Goal: Task Accomplishment & Management: Manage account settings

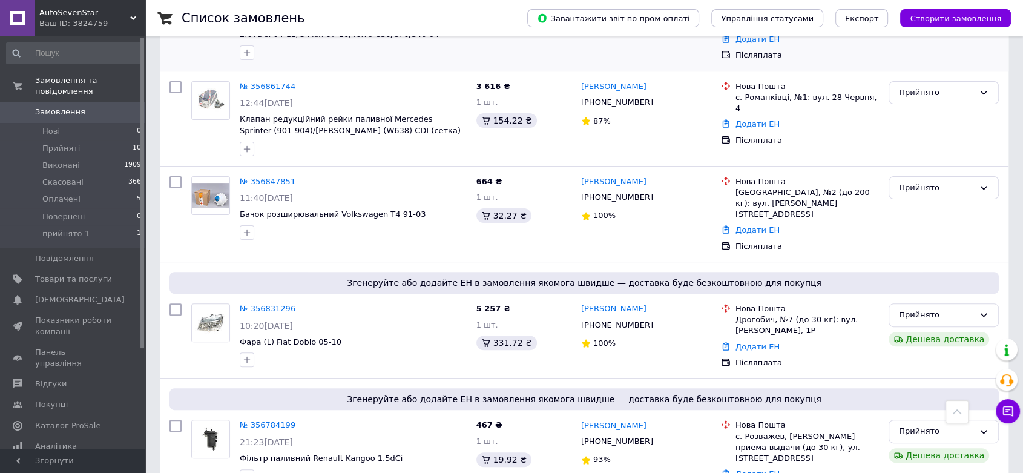
scroll to position [336, 0]
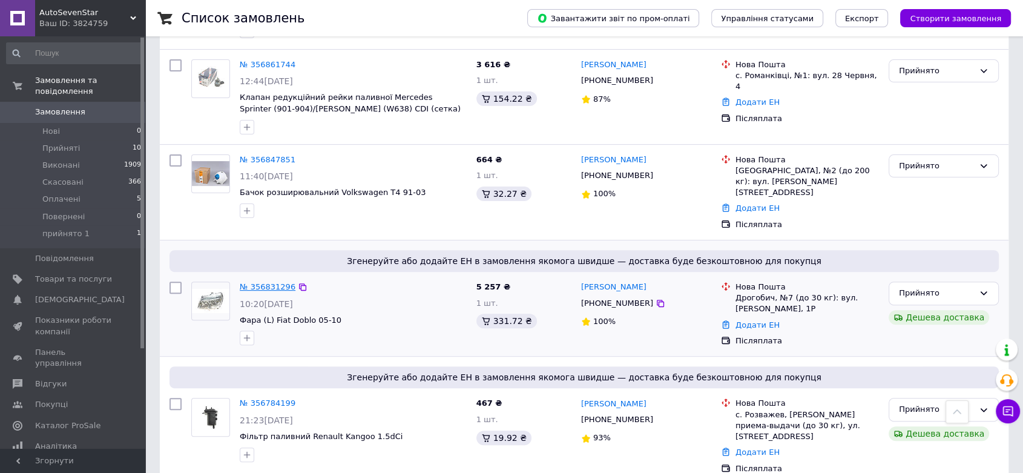
click at [266, 282] on link "№ 356831296" at bounding box center [268, 286] width 56 height 9
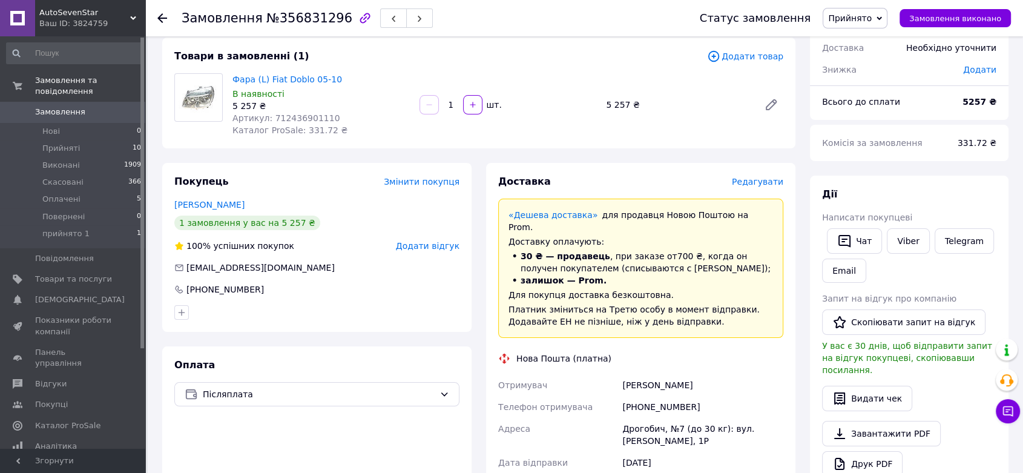
scroll to position [134, 0]
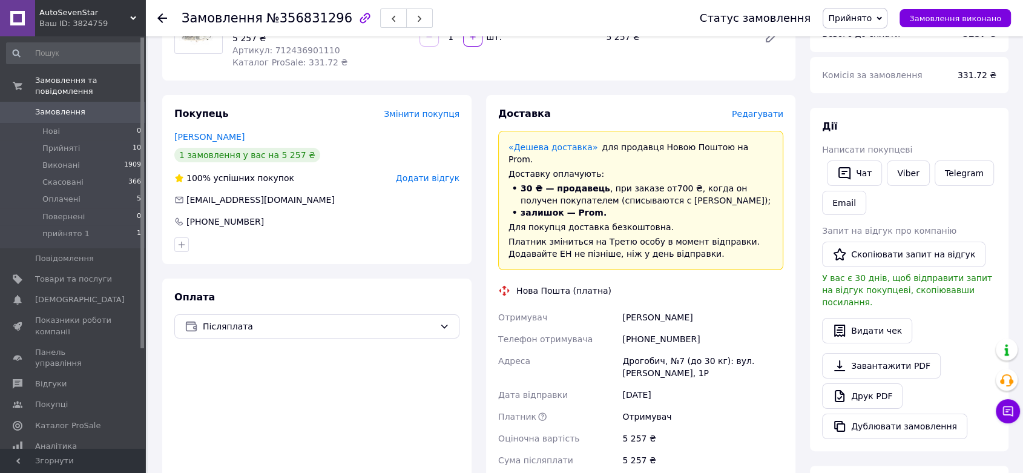
drag, startPoint x: 621, startPoint y: 305, endPoint x: 706, endPoint y: 311, distance: 85.0
click at [706, 311] on div "[PERSON_NAME]" at bounding box center [703, 317] width 166 height 22
copy div "[PERSON_NAME]"
drag, startPoint x: 643, startPoint y: 327, endPoint x: 707, endPoint y: 326, distance: 64.8
click at [707, 328] on div "[PHONE_NUMBER]" at bounding box center [703, 339] width 166 height 22
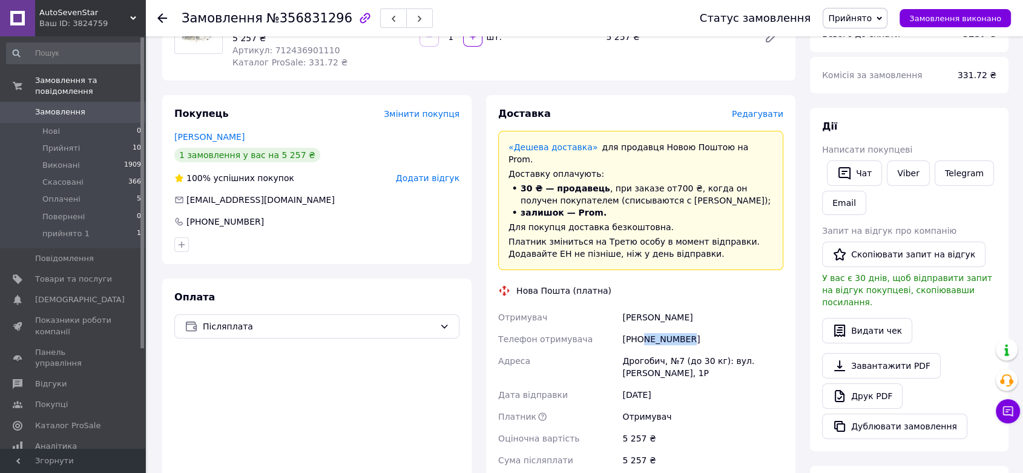
copy div "676729259"
drag, startPoint x: 622, startPoint y: 348, endPoint x: 736, endPoint y: 370, distance: 116.5
click at [736, 370] on div "Дрогобич, №7 (до 30 кг): вул. [PERSON_NAME], 1Р" at bounding box center [703, 367] width 166 height 34
copy div "Дрогобич, №7 (до 30 кг): вул. [PERSON_NAME], 1Р"
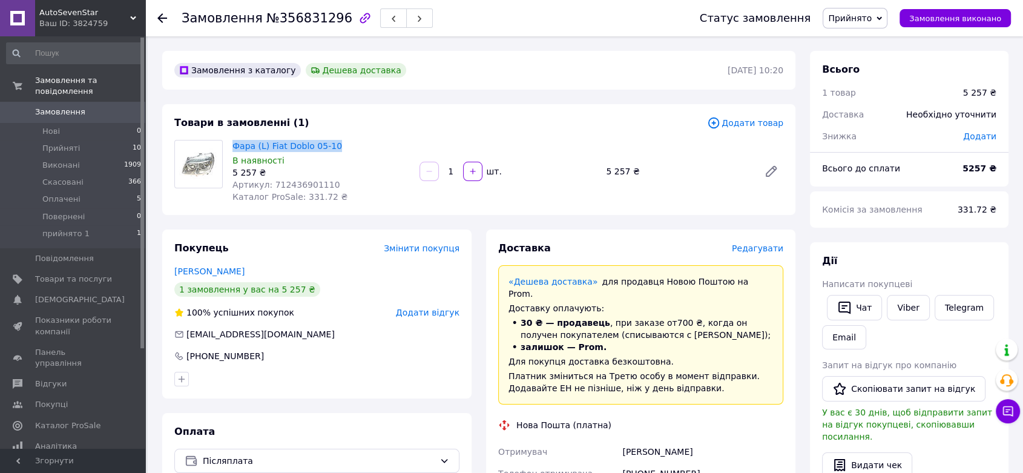
drag, startPoint x: 230, startPoint y: 147, endPoint x: 337, endPoint y: 147, distance: 107.2
click at [337, 147] on div "Фара (L) Fiat Doblo 05-10 В наявності 5 257 ₴ Артикул: 712436901110 Каталог Pro…" at bounding box center [321, 171] width 187 height 68
copy link "Фара (L) Fiat Doblo 05-10"
drag, startPoint x: 269, startPoint y: 183, endPoint x: 329, endPoint y: 183, distance: 60.0
click at [329, 183] on div "Артикул: 712436901110" at bounding box center [321, 185] width 177 height 12
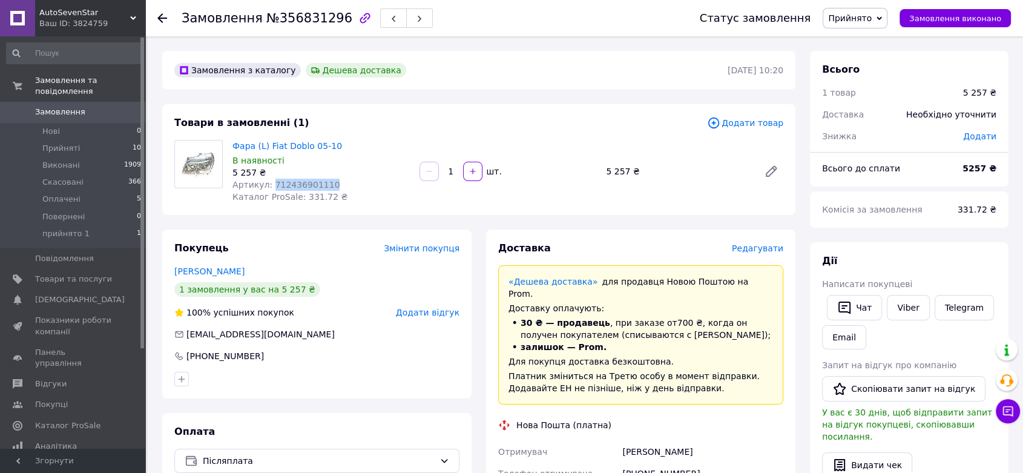
copy span "712436901110"
click at [157, 18] on icon at bounding box center [162, 18] width 10 height 10
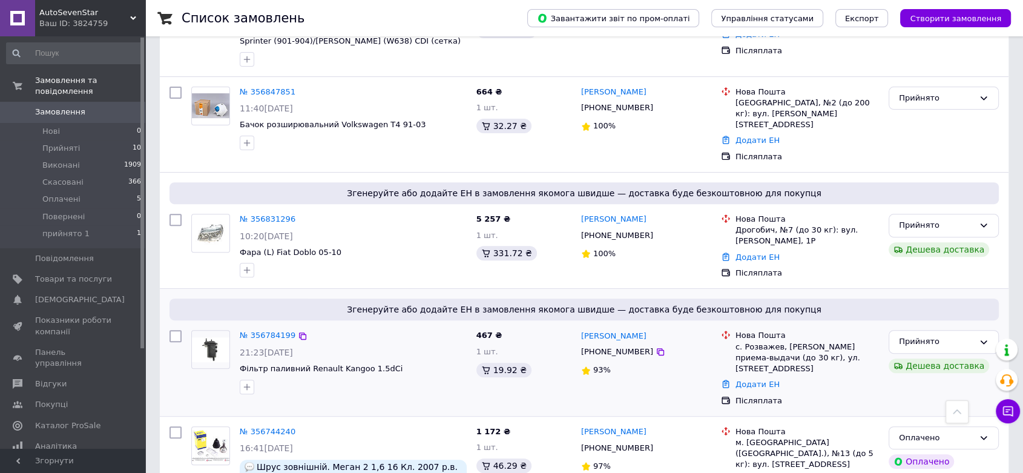
scroll to position [403, 0]
click at [273, 331] on link "№ 356784199" at bounding box center [268, 335] width 56 height 9
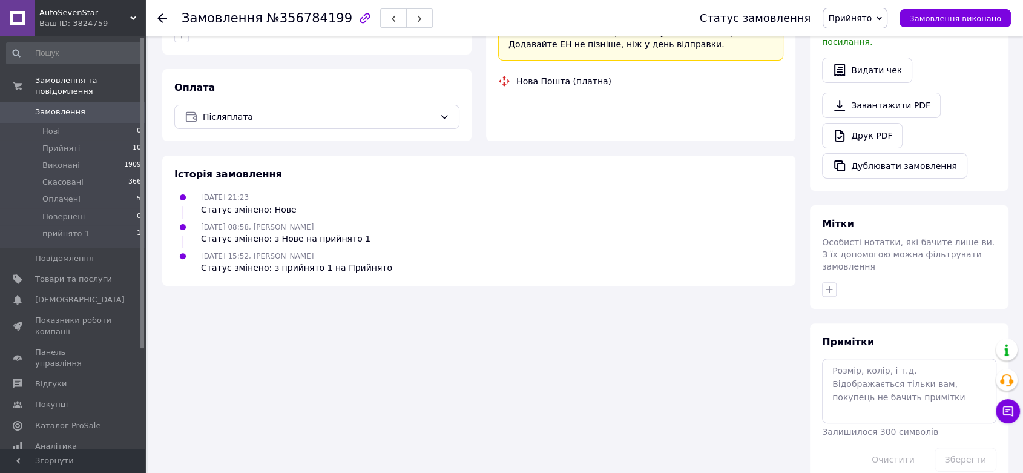
scroll to position [403, 0]
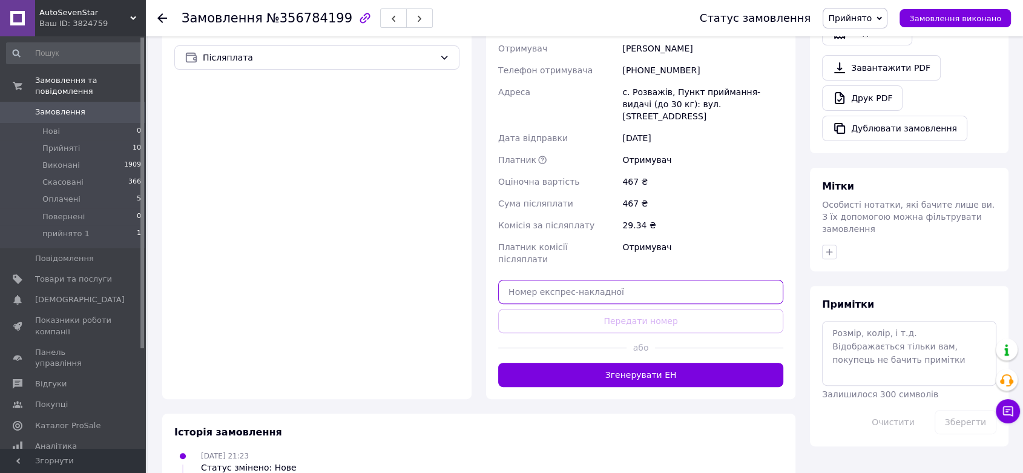
click at [609, 280] on input "text" at bounding box center [640, 292] width 285 height 24
paste input "59001432936297"
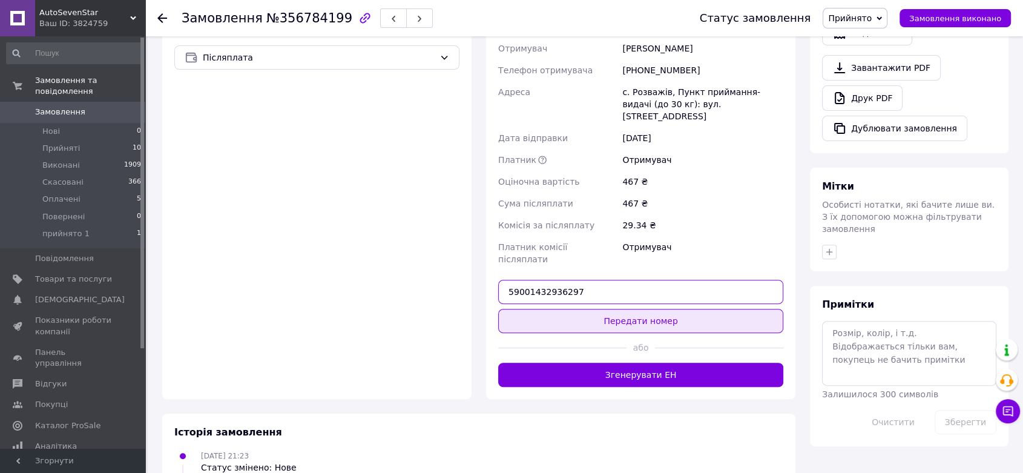
type input "59001432936297"
click at [659, 309] on button "Передати номер" at bounding box center [640, 321] width 285 height 24
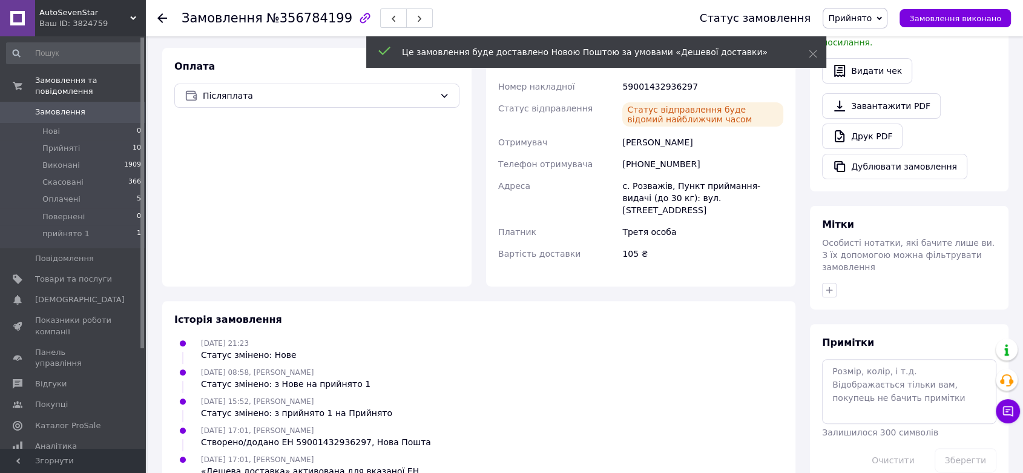
scroll to position [371, 0]
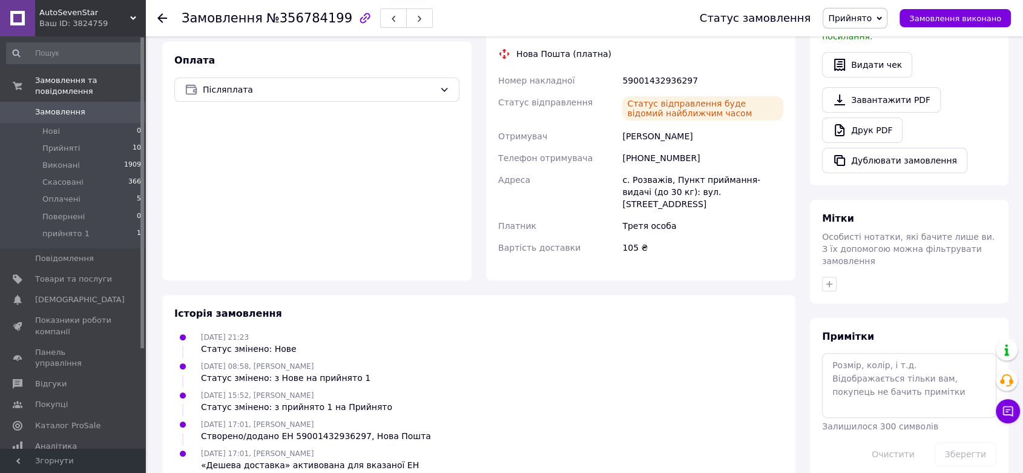
click at [162, 14] on use at bounding box center [162, 18] width 10 height 10
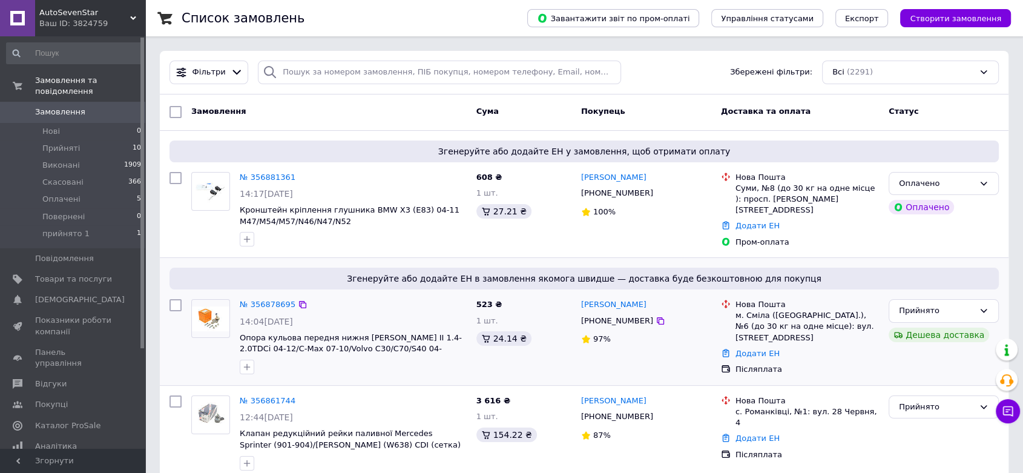
scroll to position [67, 0]
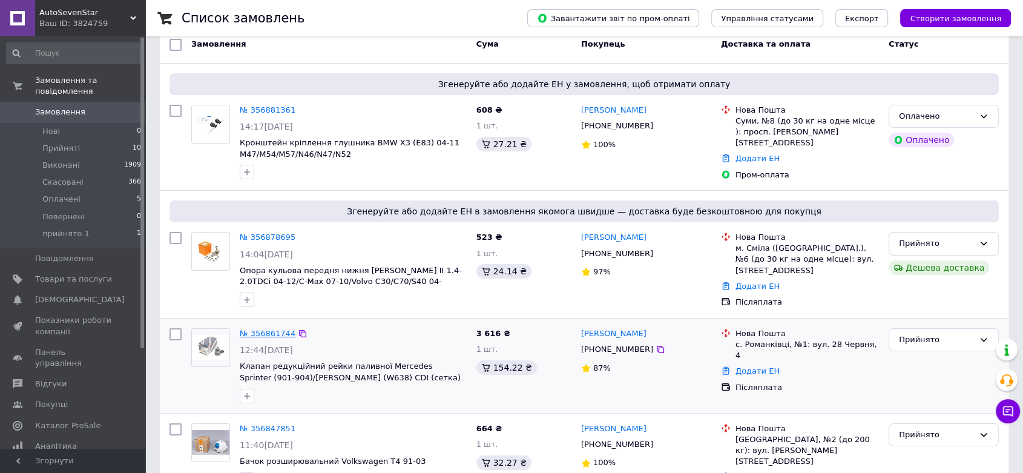
click at [260, 330] on link "№ 356861744" at bounding box center [268, 333] width 56 height 9
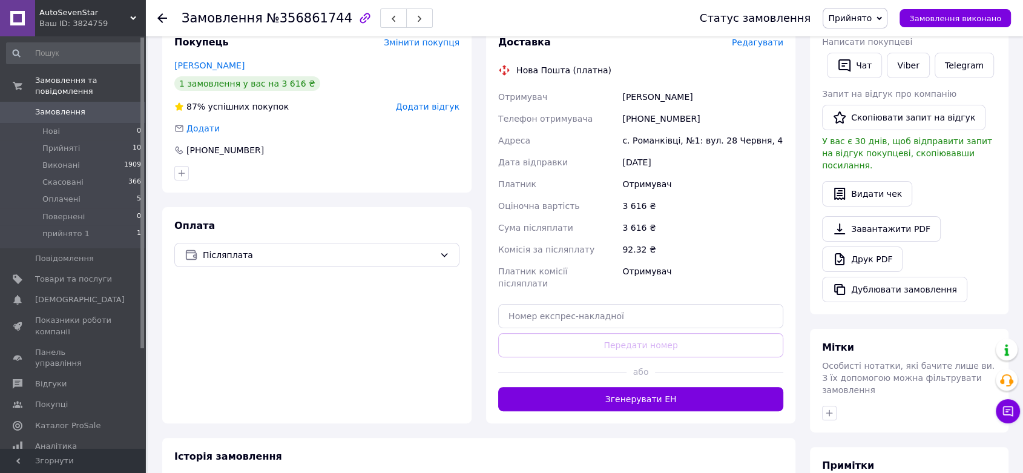
scroll to position [269, 0]
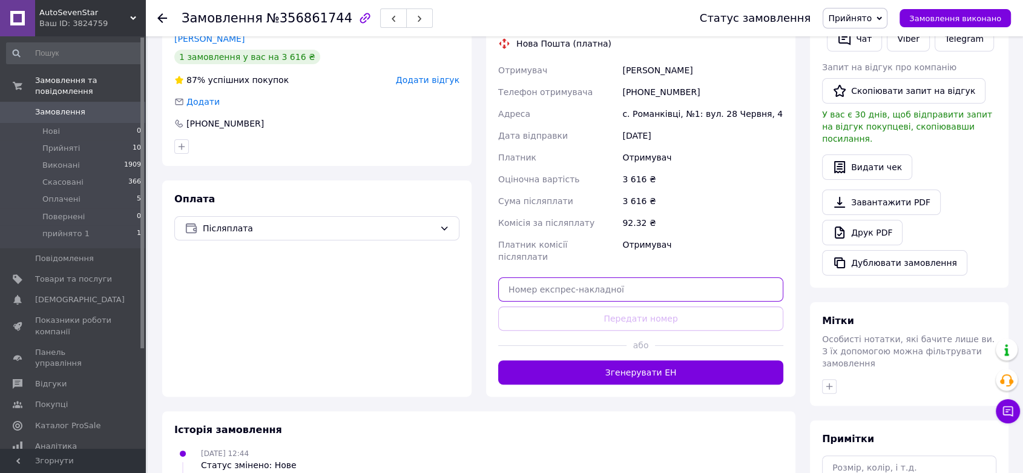
click at [599, 277] on input "text" at bounding box center [640, 289] width 285 height 24
paste input "59001432937770"
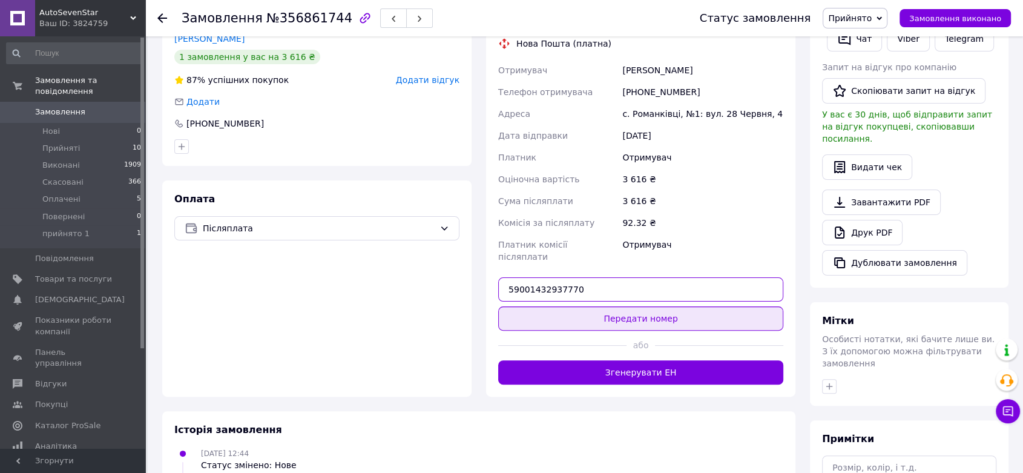
type input "59001432937770"
click at [621, 306] on button "Передати номер" at bounding box center [640, 318] width 285 height 24
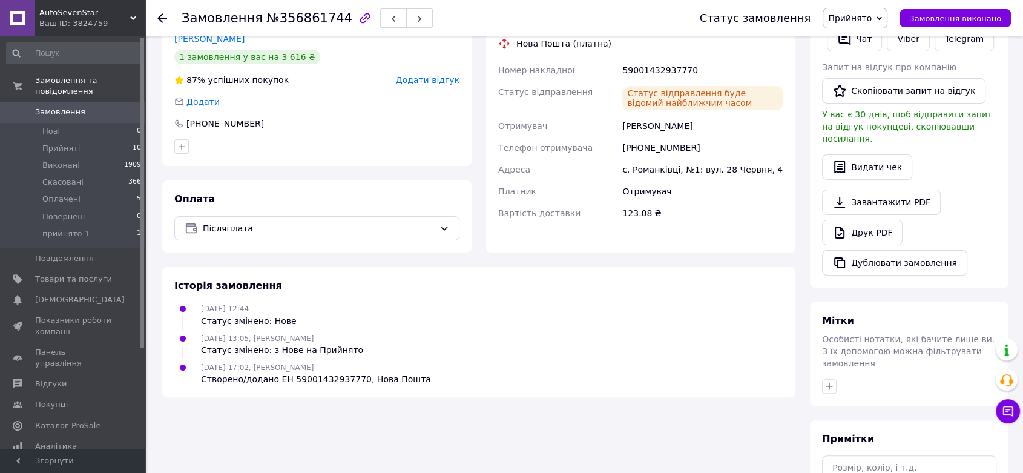
click at [164, 18] on use at bounding box center [162, 18] width 10 height 10
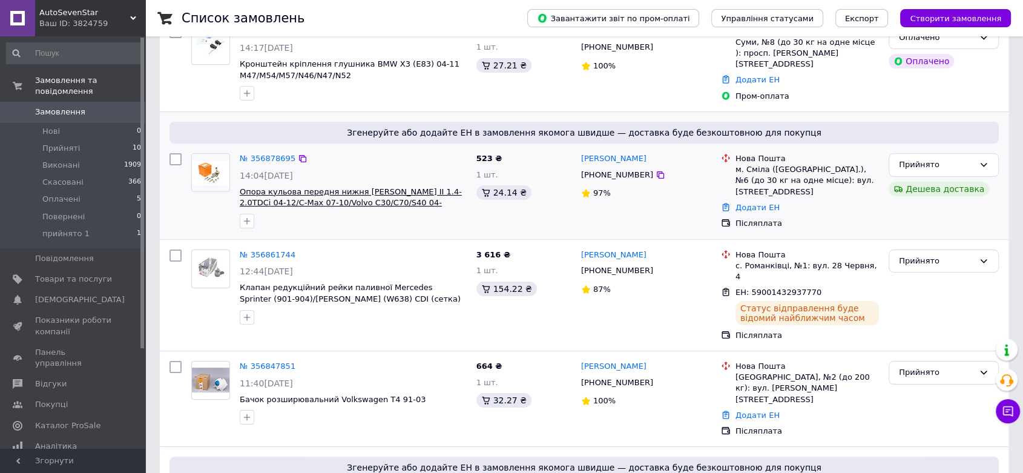
scroll to position [202, 0]
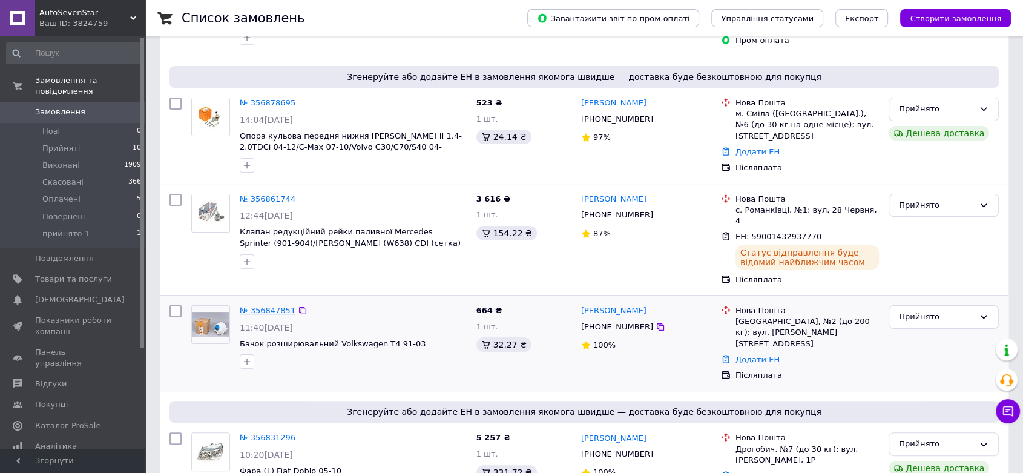
click at [271, 306] on link "№ 356847851" at bounding box center [268, 310] width 56 height 9
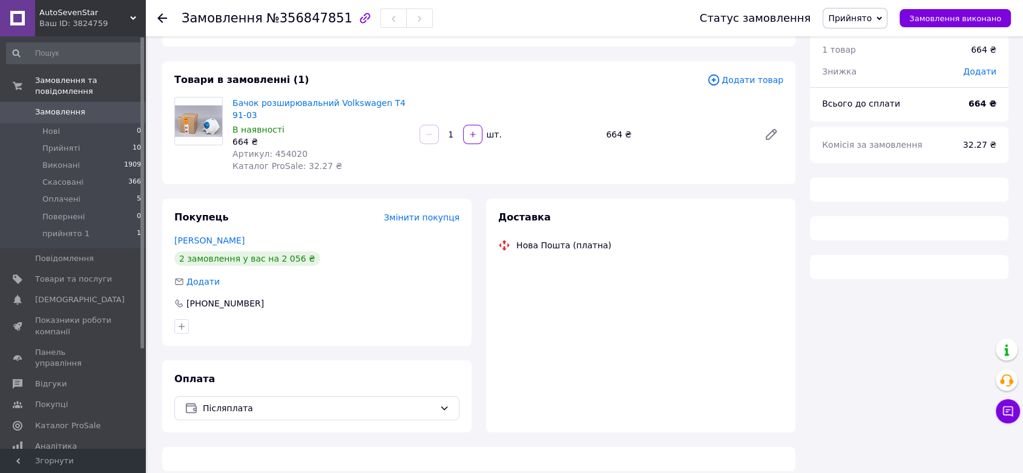
scroll to position [202, 0]
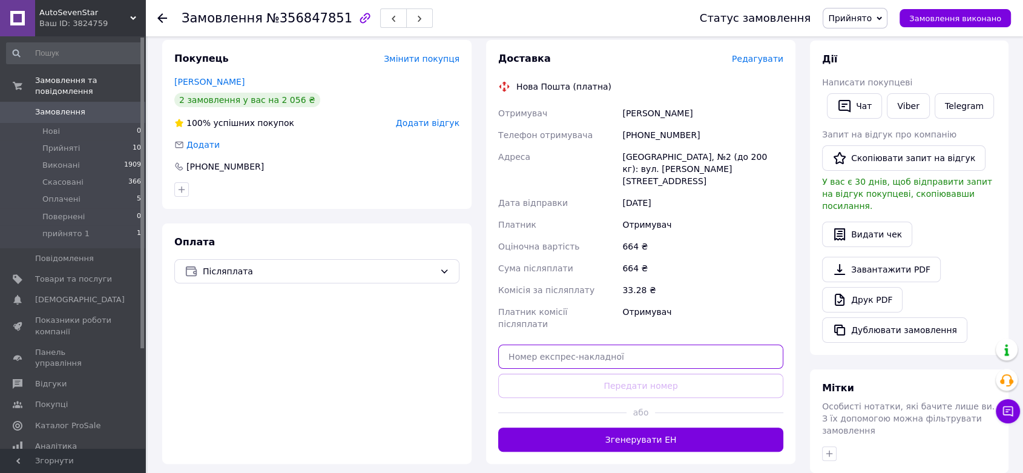
click at [580, 345] on input "text" at bounding box center [640, 357] width 285 height 24
paste input "59001432937155"
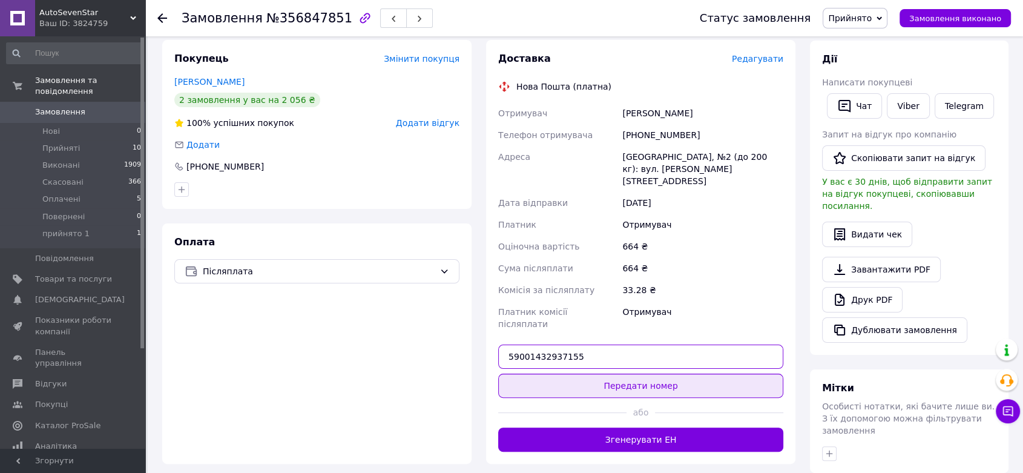
type input "59001432937155"
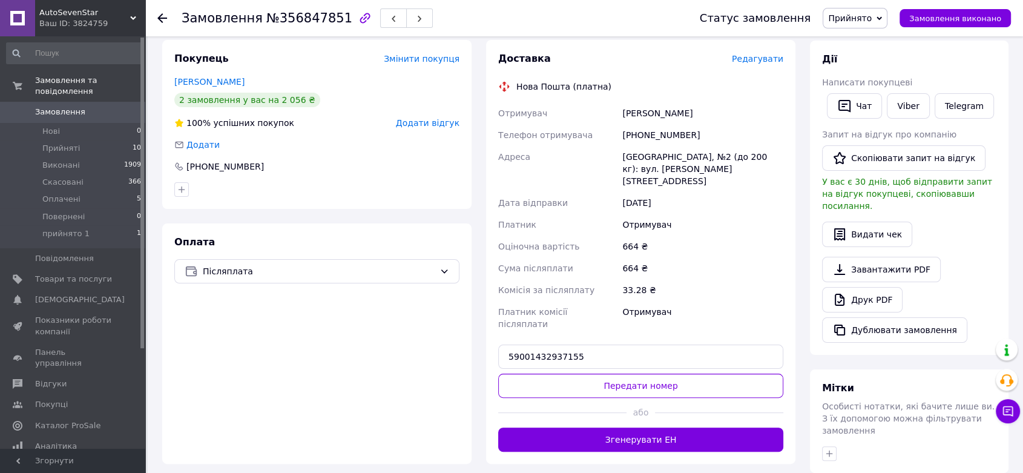
click at [631, 374] on button "Передати номер" at bounding box center [640, 386] width 285 height 24
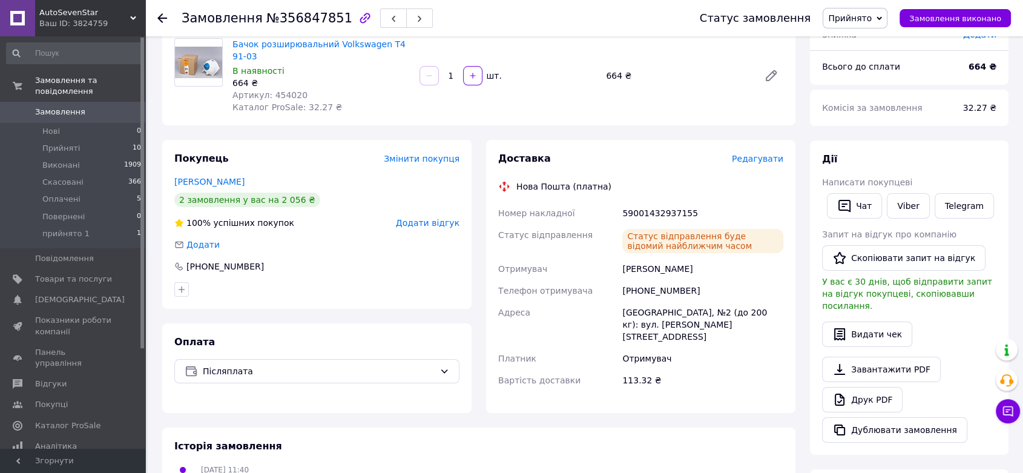
scroll to position [134, 0]
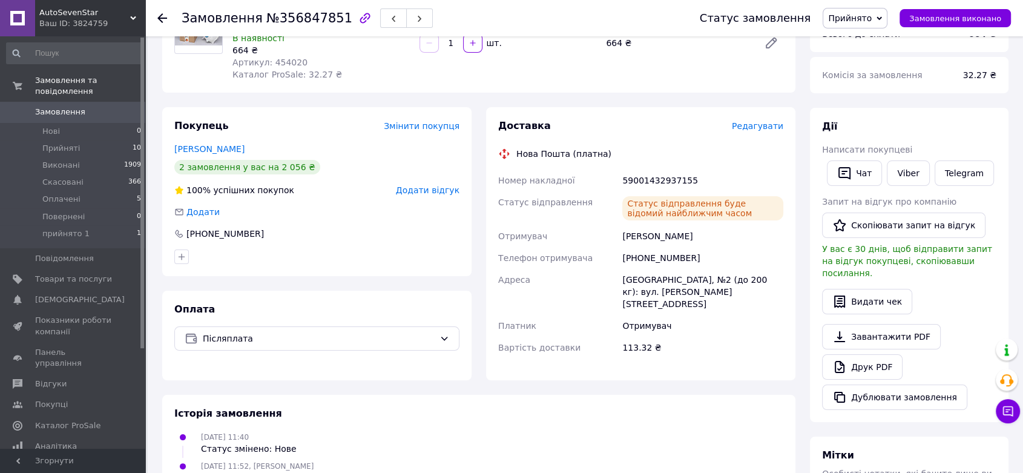
click at [160, 18] on use at bounding box center [162, 18] width 10 height 10
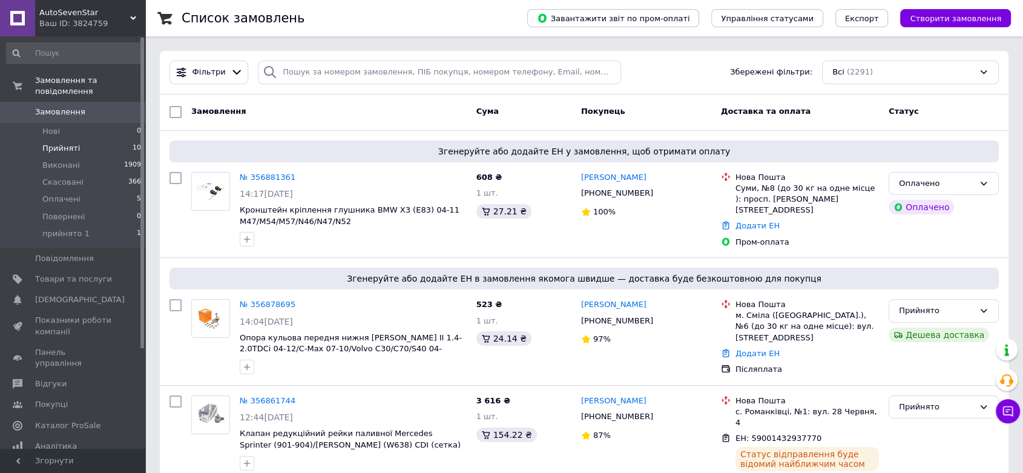
click at [59, 143] on span "Прийняті" at bounding box center [61, 148] width 38 height 11
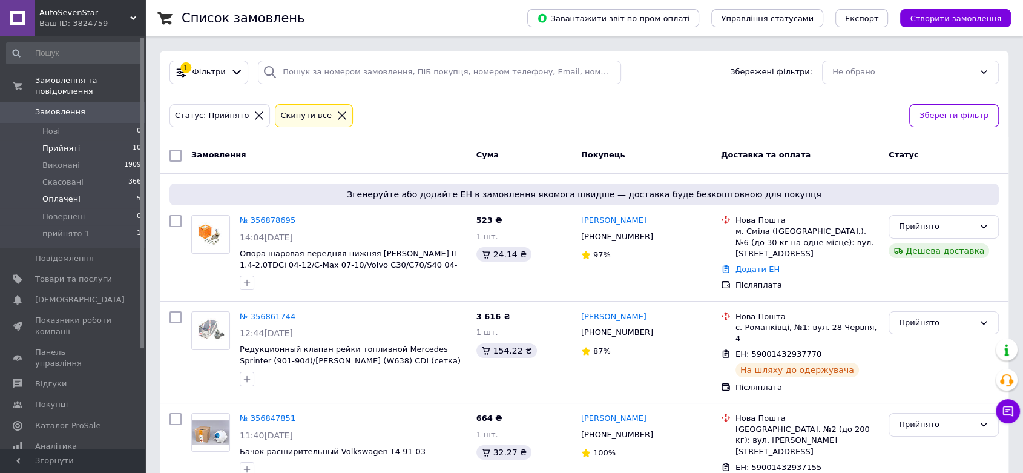
click at [65, 194] on span "Оплачені" at bounding box center [61, 199] width 38 height 11
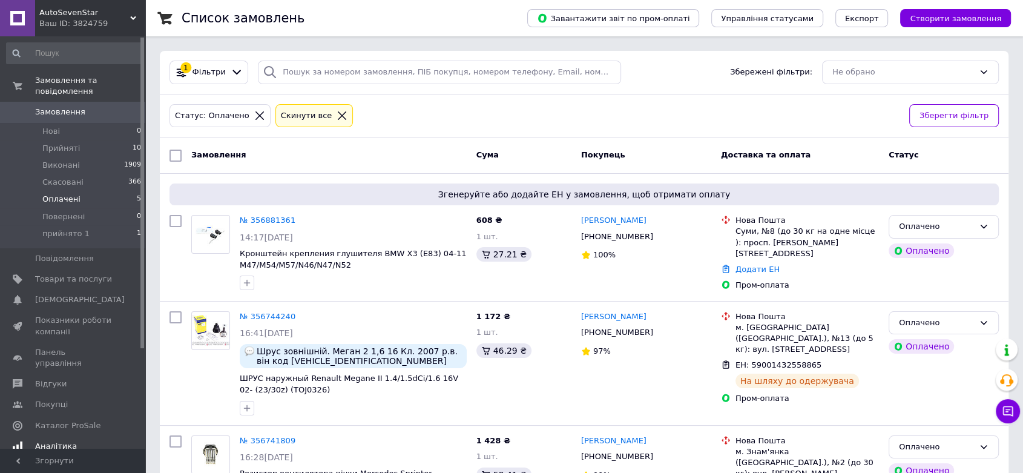
click at [57, 441] on span "Аналітика" at bounding box center [56, 446] width 42 height 11
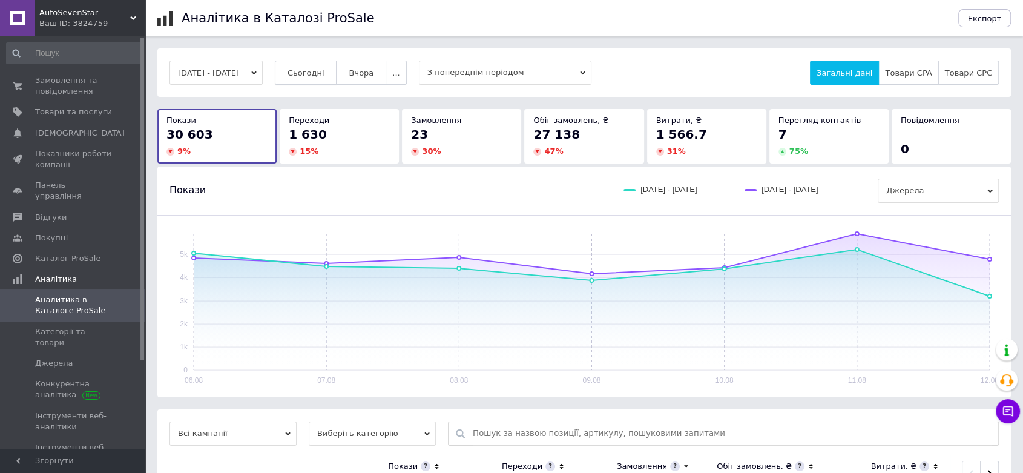
click at [324, 73] on span "Сьогодні" at bounding box center [306, 72] width 37 height 9
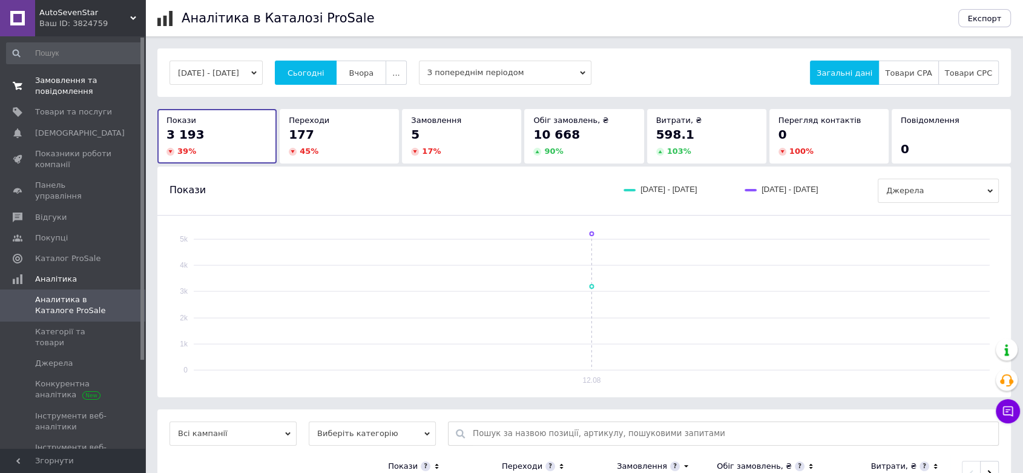
click at [58, 89] on span "Замовлення та повідомлення" at bounding box center [73, 86] width 77 height 22
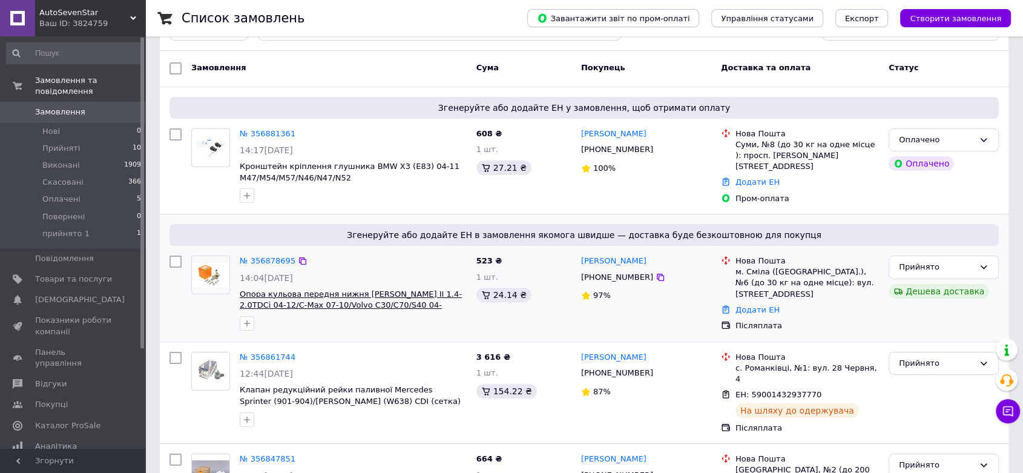
scroll to position [67, 0]
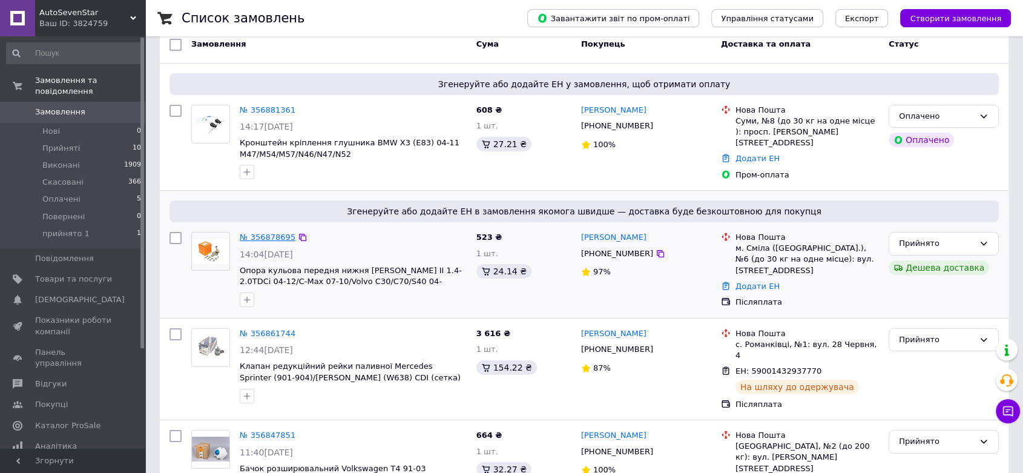
click at [266, 236] on link "№ 356878695" at bounding box center [268, 237] width 56 height 9
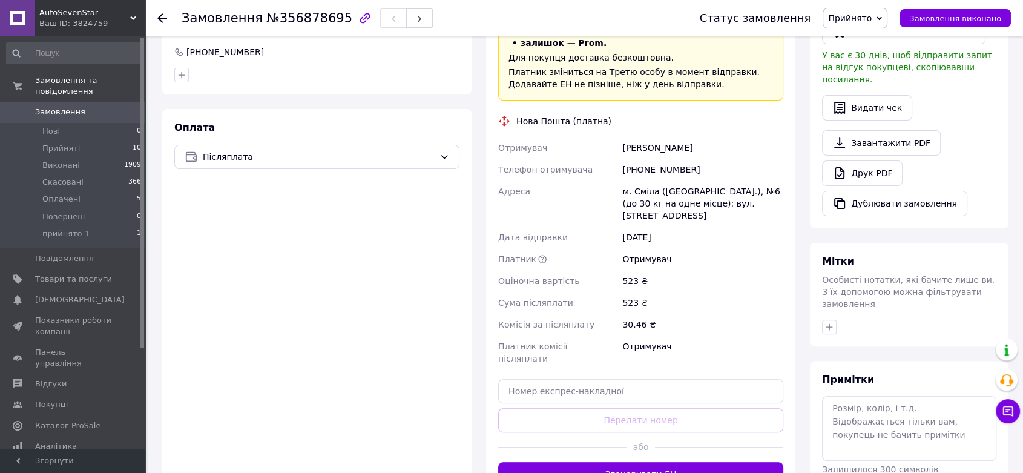
scroll to position [336, 0]
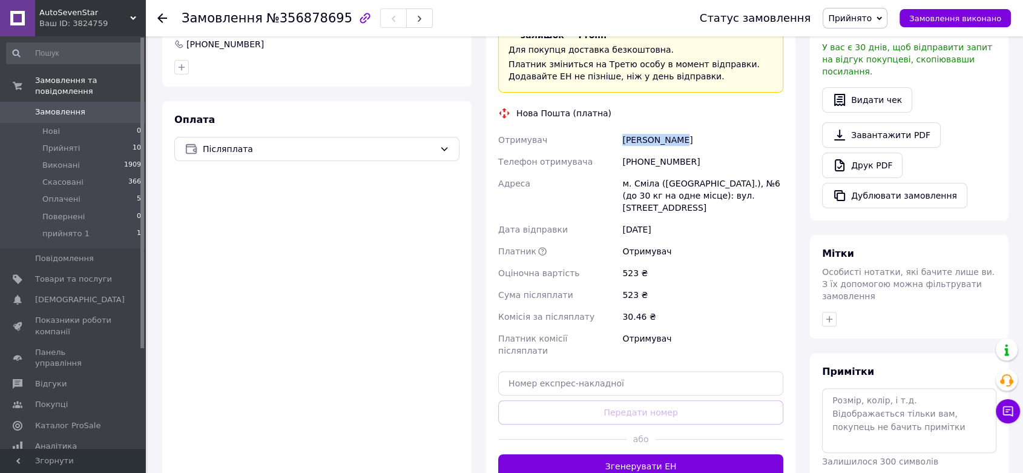
drag, startPoint x: 623, startPoint y: 127, endPoint x: 712, endPoint y: 128, distance: 89.0
click at [712, 129] on div "[PERSON_NAME]" at bounding box center [703, 140] width 166 height 22
copy div "[PERSON_NAME]"
drag, startPoint x: 643, startPoint y: 149, endPoint x: 698, endPoint y: 145, distance: 55.9
click at [698, 151] on div "[PHONE_NUMBER]" at bounding box center [703, 162] width 166 height 22
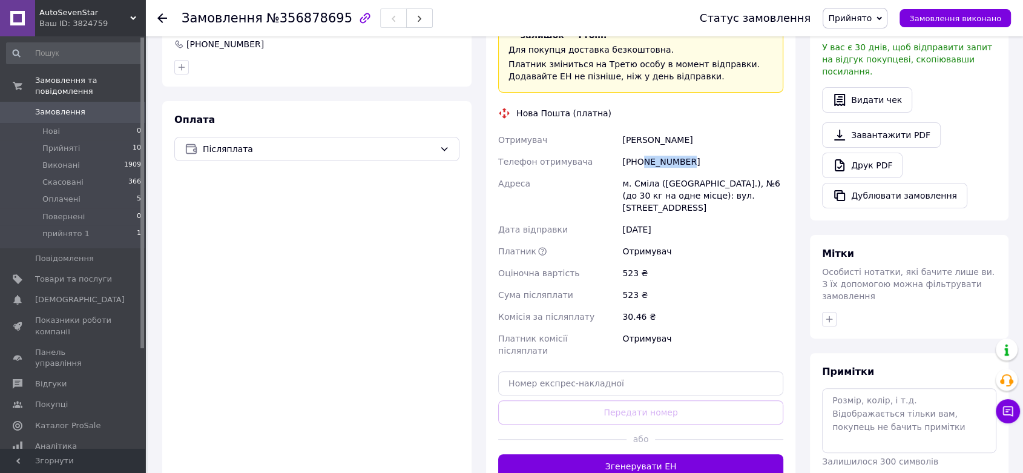
copy div "988935550"
drag, startPoint x: 622, startPoint y: 173, endPoint x: 702, endPoint y: 193, distance: 82.8
click at [702, 193] on div "м. Сміла ([GEOGRAPHIC_DATA].), №6 (до 30 кг на одне місце): вул. [STREET_ADDRES…" at bounding box center [703, 196] width 166 height 46
copy div "м. Сміла ([GEOGRAPHIC_DATA].), №6 (до 30 кг на одне місце): вул. [STREET_ADDRES…"
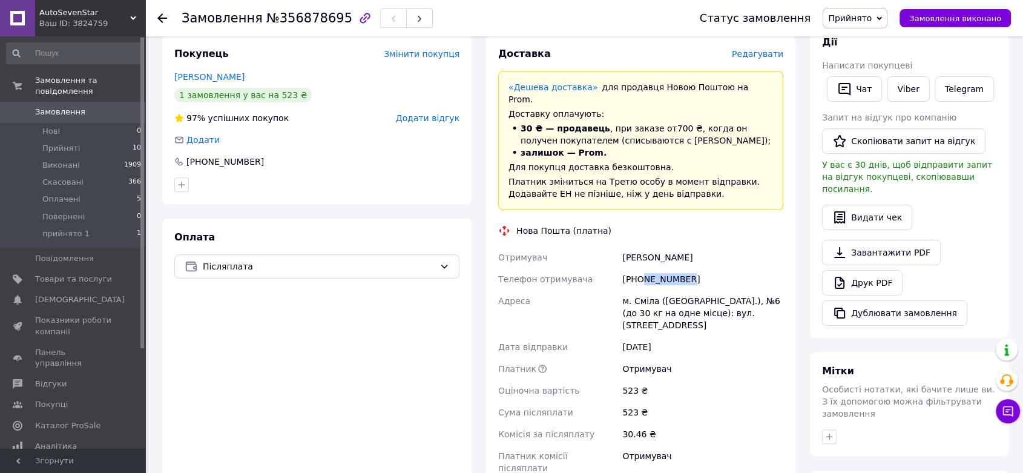
scroll to position [67, 0]
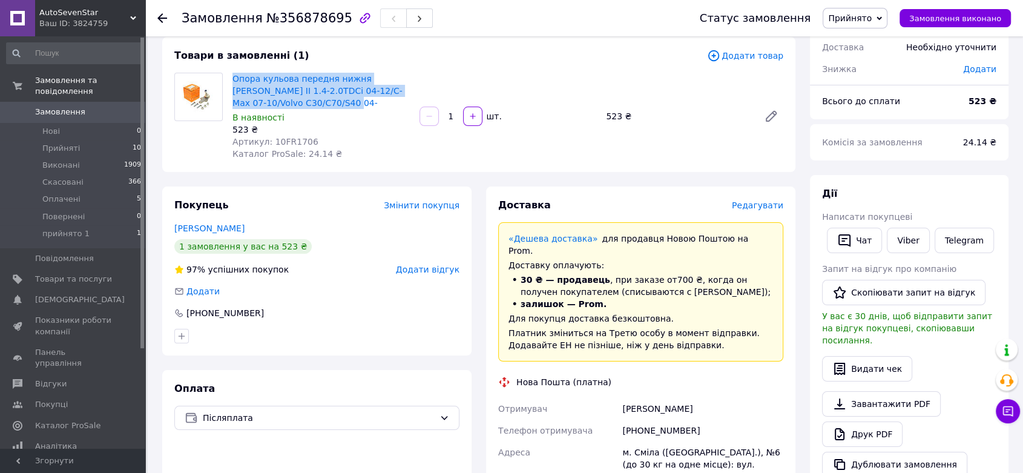
drag, startPoint x: 230, startPoint y: 76, endPoint x: 302, endPoint y: 101, distance: 76.0
click at [302, 101] on div "Опора кульова передня нижня [PERSON_NAME] II 1.4-2.0TDCi 04-12/C-Max 07-10/Volv…" at bounding box center [321, 116] width 187 height 92
copy link "Опора кульова передня нижня [PERSON_NAME] II 1.4-2.0TDCi 04-12/C-Max 07-10/Volv…"
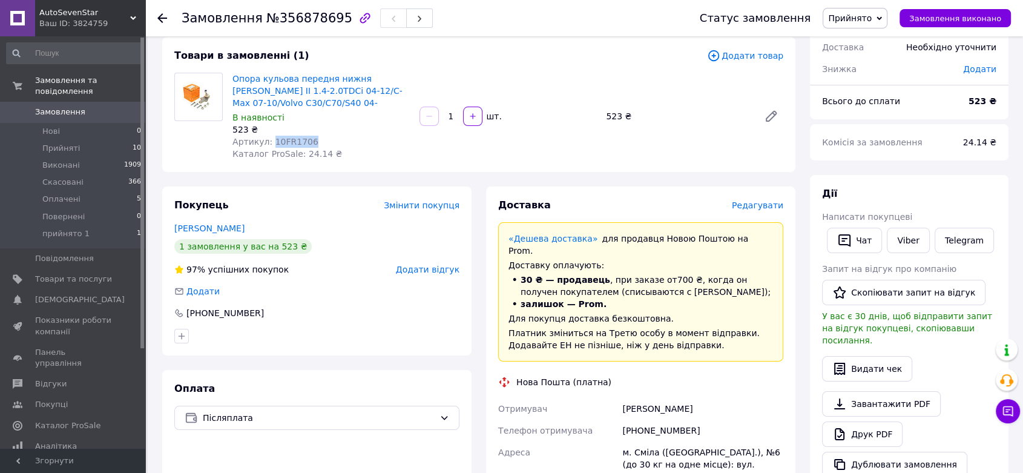
drag, startPoint x: 267, startPoint y: 140, endPoint x: 309, endPoint y: 140, distance: 42.4
click at [309, 140] on div "Артикул: 10FR1706" at bounding box center [321, 142] width 177 height 12
copy span "10FR1706"
click at [162, 18] on use at bounding box center [162, 18] width 10 height 10
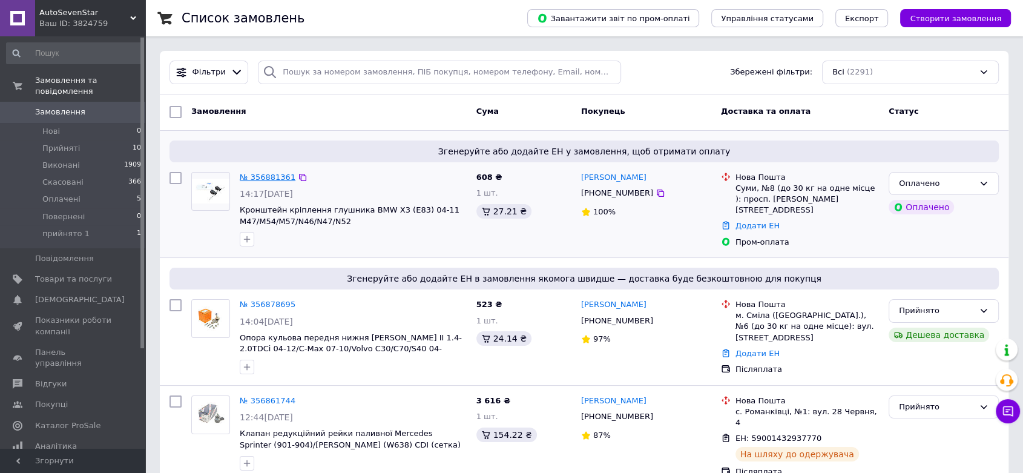
click at [256, 173] on link "№ 356881361" at bounding box center [268, 177] width 56 height 9
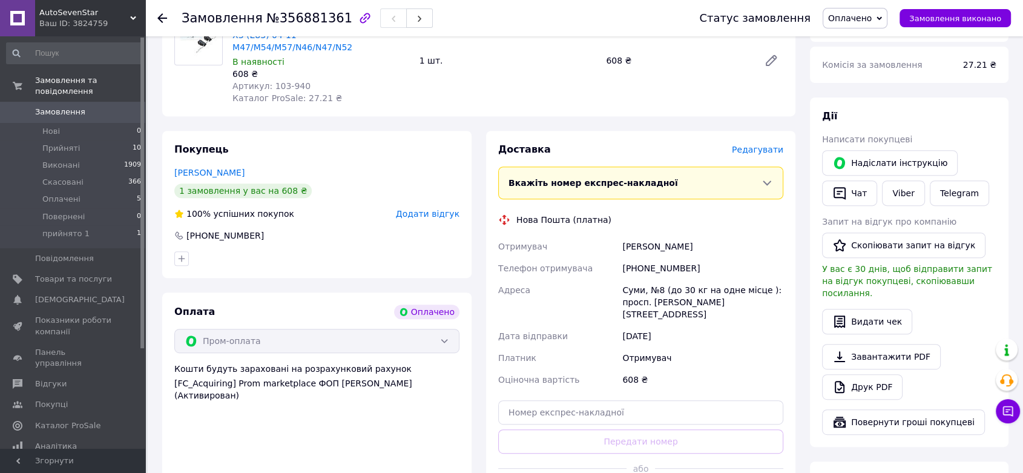
scroll to position [471, 0]
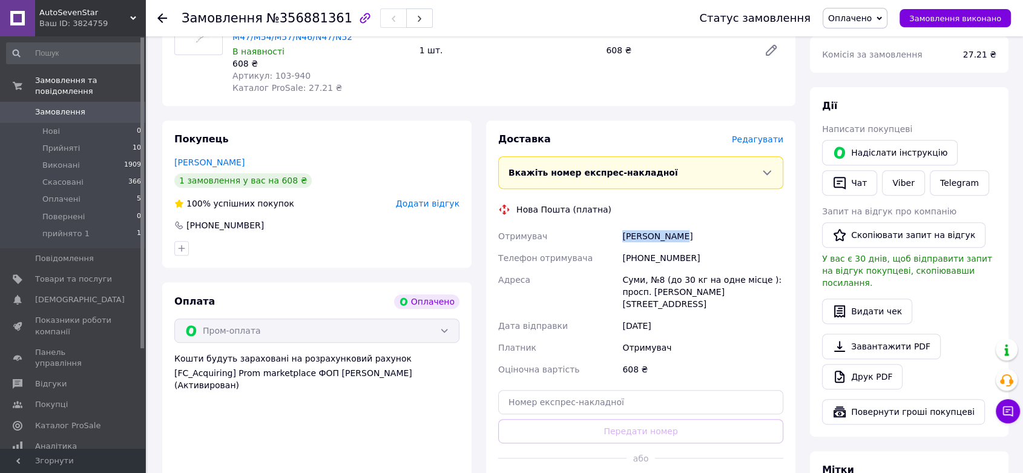
drag, startPoint x: 618, startPoint y: 212, endPoint x: 686, endPoint y: 213, distance: 67.2
click at [686, 225] on div "Отримувач Теплий [PERSON_NAME] Телефон отримувача [PHONE_NUMBER] Адреса Суми, №…" at bounding box center [641, 302] width 290 height 155
drag, startPoint x: 644, startPoint y: 232, endPoint x: 686, endPoint y: 231, distance: 41.8
click at [686, 247] on div "[PHONE_NUMBER]" at bounding box center [703, 258] width 166 height 22
drag, startPoint x: 622, startPoint y: 255, endPoint x: 734, endPoint y: 263, distance: 112.3
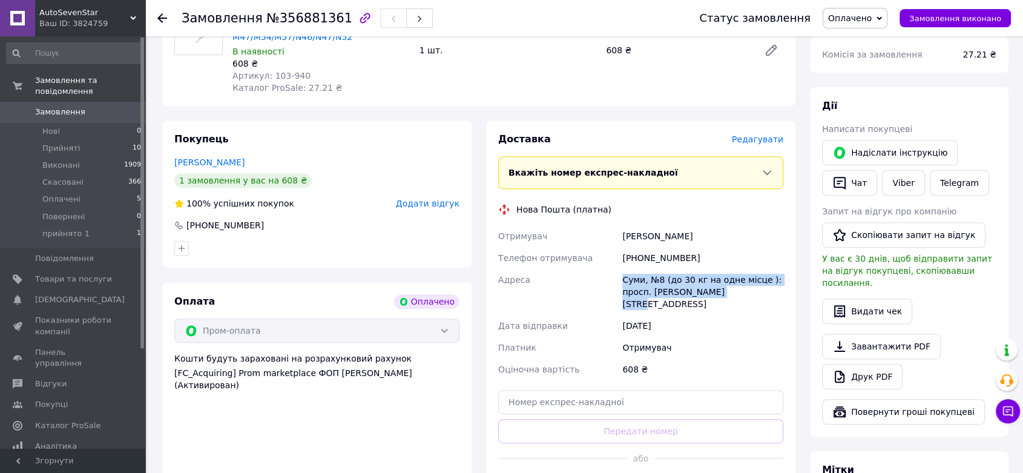
click at [734, 269] on div "Суми, №8 (до 30 кг на одне місце ): просп. [PERSON_NAME][STREET_ADDRESS]" at bounding box center [703, 292] width 166 height 46
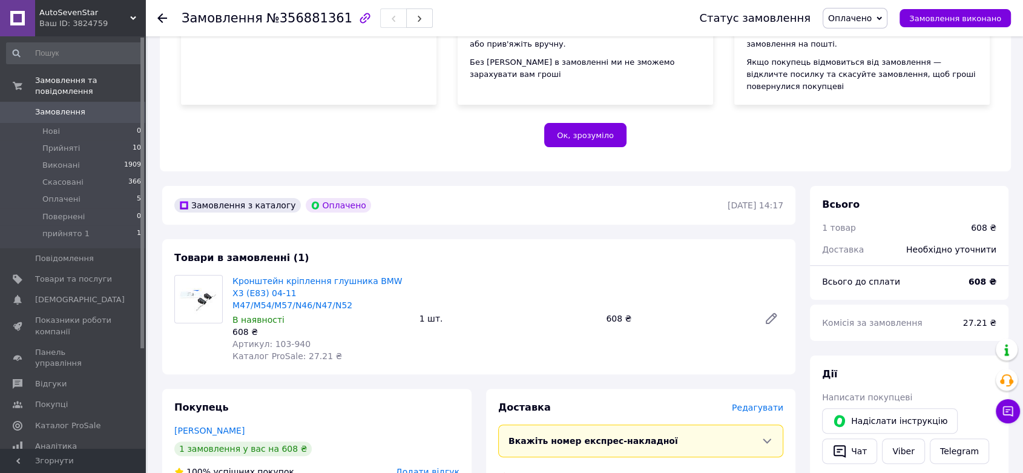
scroll to position [202, 0]
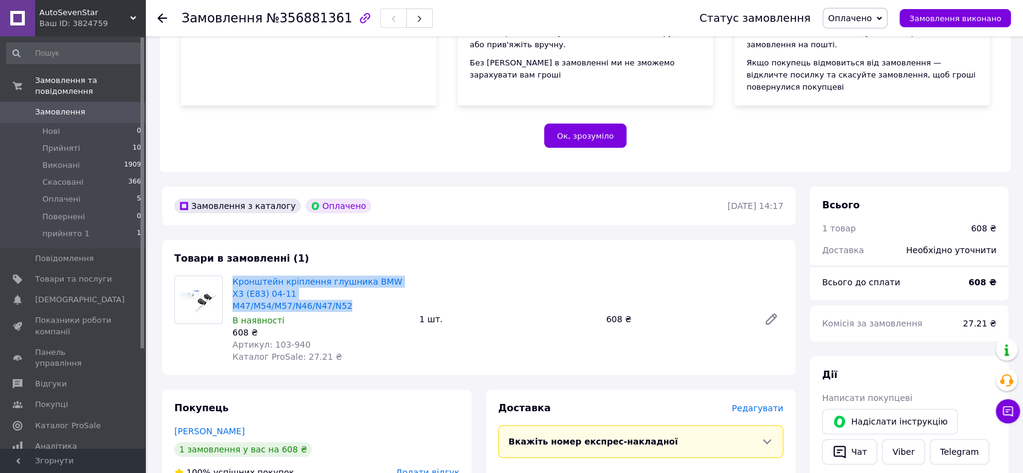
drag, startPoint x: 228, startPoint y: 269, endPoint x: 421, endPoint y: 283, distance: 194.3
click at [421, 283] on div "Кронштейн кріплення глушника BMW X3 (E83) 04-11 M47/M54/M57/N46/N47/N52 В наявн…" at bounding box center [508, 319] width 561 height 92
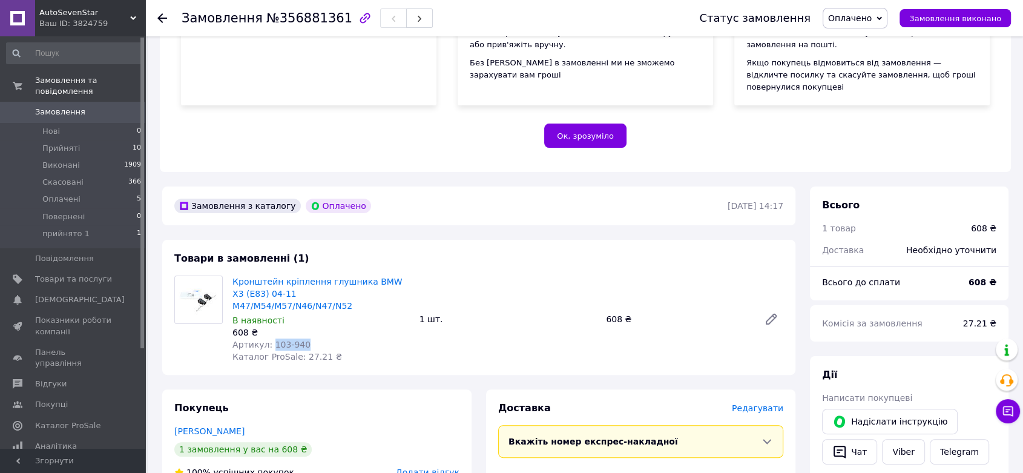
drag, startPoint x: 268, startPoint y: 319, endPoint x: 320, endPoint y: 319, distance: 52.1
click at [320, 339] on div "Артикул: 103-940" at bounding box center [321, 345] width 177 height 12
click at [56, 228] on span "прийнято 1" at bounding box center [65, 233] width 47 height 11
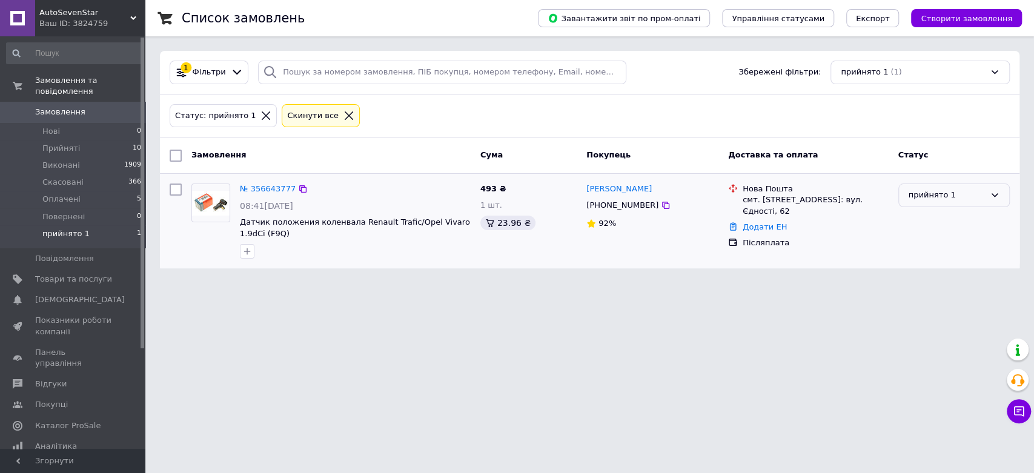
click at [993, 193] on icon at bounding box center [994, 195] width 10 height 10
click at [928, 264] on li "Скасовано" at bounding box center [954, 265] width 110 height 22
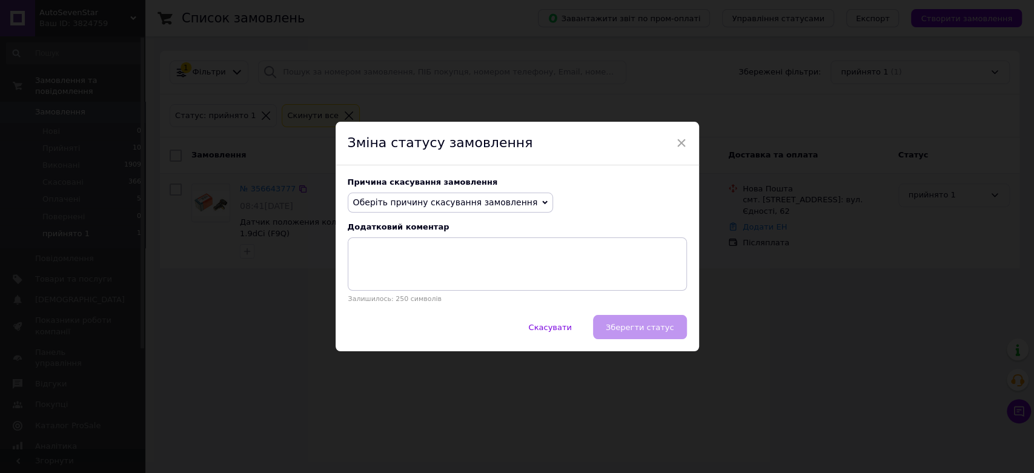
click at [518, 198] on span "Оберіть причину скасування замовлення" at bounding box center [451, 203] width 206 height 21
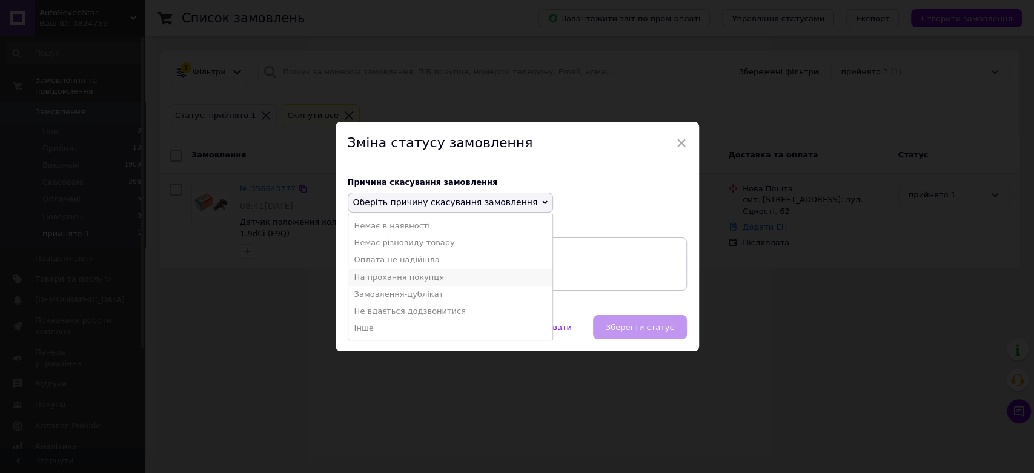
click at [396, 273] on li "На прохання покупця" at bounding box center [450, 277] width 205 height 17
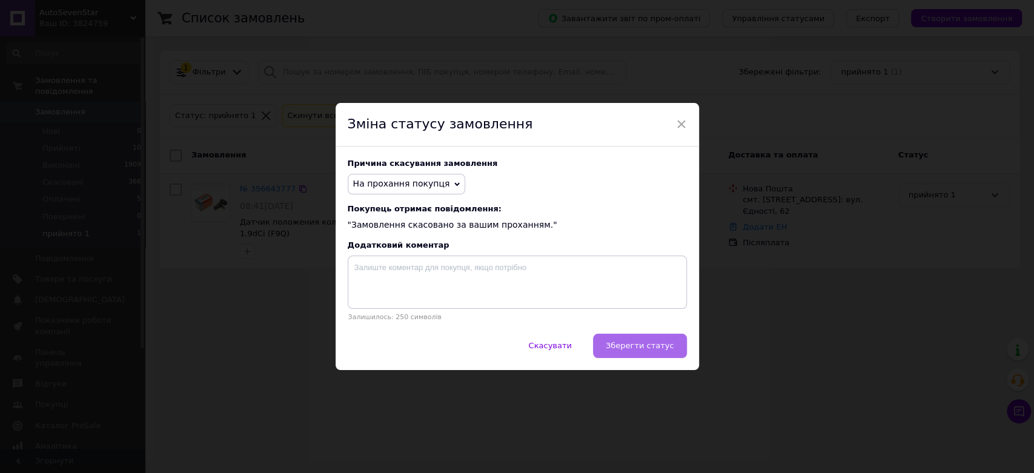
click at [632, 347] on span "Зберегти статус" at bounding box center [640, 345] width 68 height 9
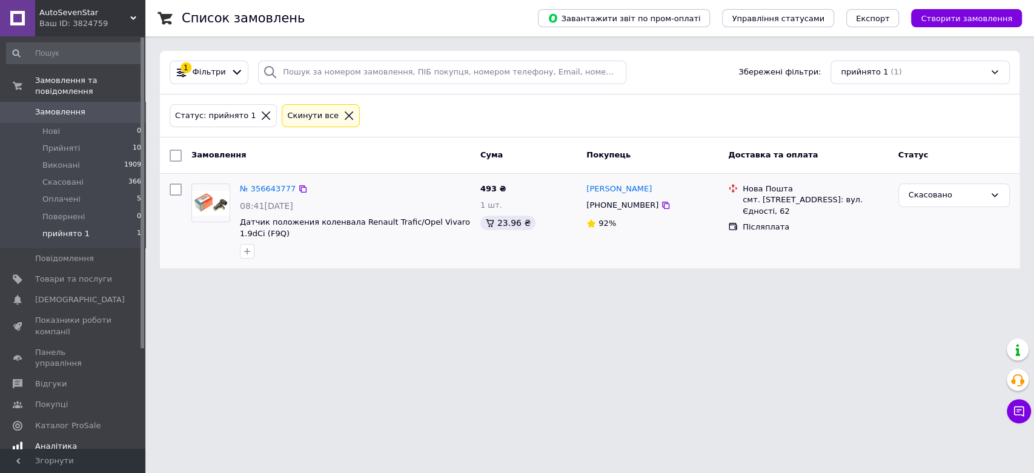
click at [61, 441] on span "Аналітика" at bounding box center [56, 446] width 42 height 11
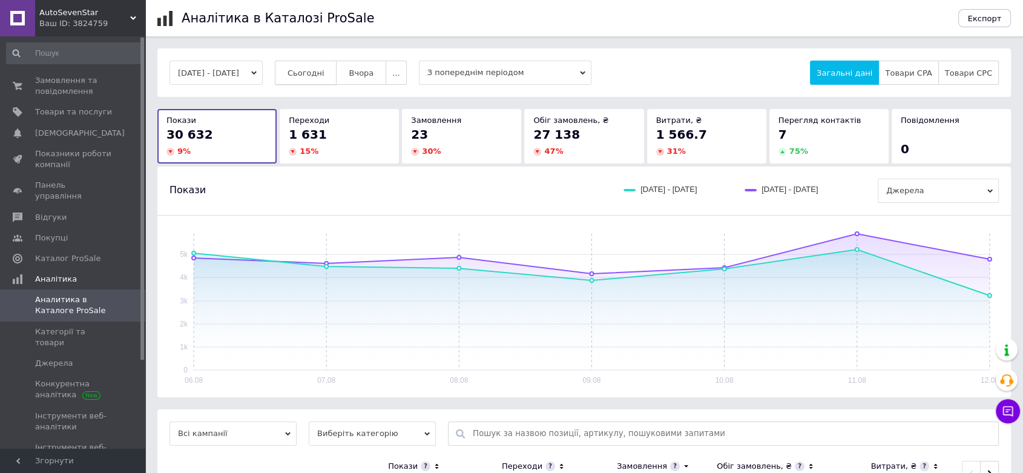
click at [325, 68] on span "Сьогодні" at bounding box center [306, 72] width 37 height 9
